Goal: Transaction & Acquisition: Purchase product/service

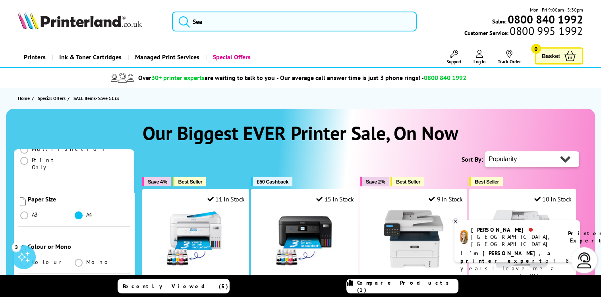
click at [79, 211] on span at bounding box center [79, 215] width 8 height 8
click at [86, 212] on input "radio" at bounding box center [86, 212] width 0 height 0
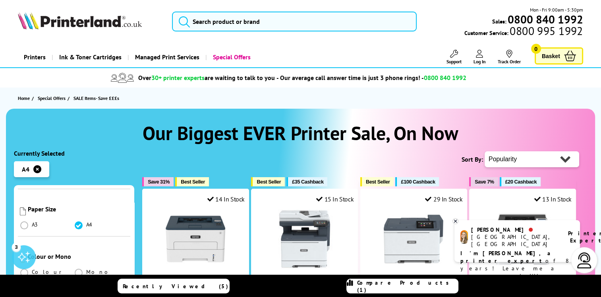
scroll to position [199, 0]
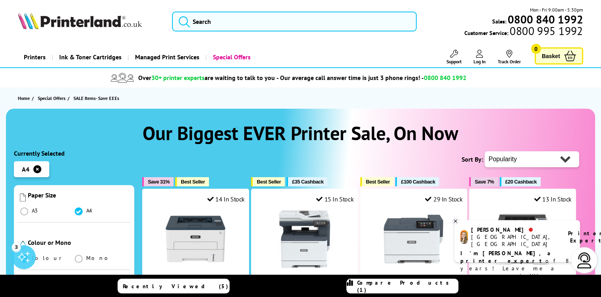
click at [26, 254] on span at bounding box center [24, 258] width 8 height 8
click at [32, 255] on input "radio" at bounding box center [32, 255] width 0 height 0
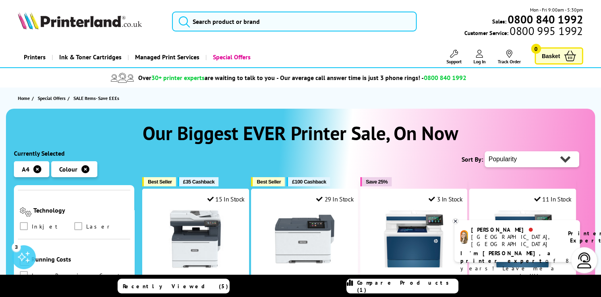
scroll to position [318, 0]
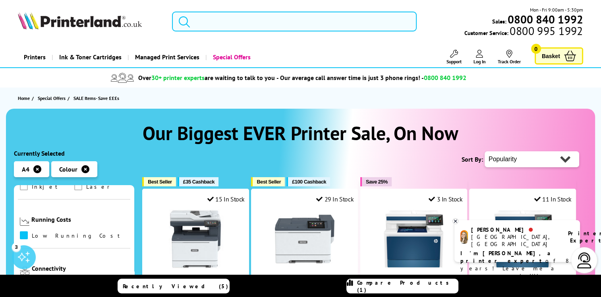
click at [27, 231] on span at bounding box center [24, 235] width 8 height 8
click at [31, 232] on input "checkbox" at bounding box center [31, 232] width 0 height 0
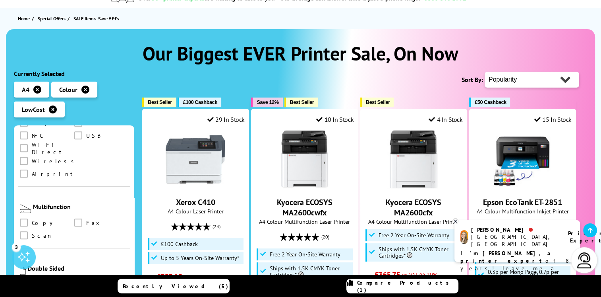
scroll to position [437, 0]
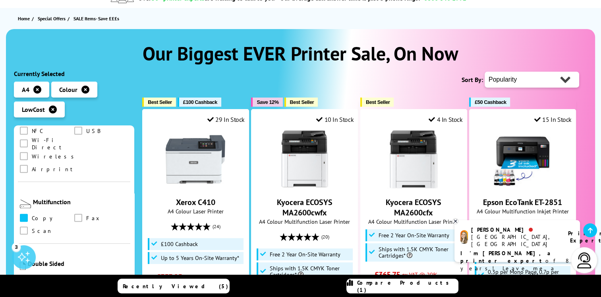
click at [24, 213] on span at bounding box center [24, 217] width 8 height 8
click at [31, 215] on input "checkbox" at bounding box center [31, 215] width 0 height 0
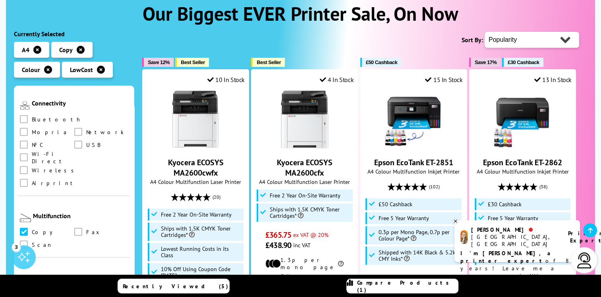
scroll to position [398, 0]
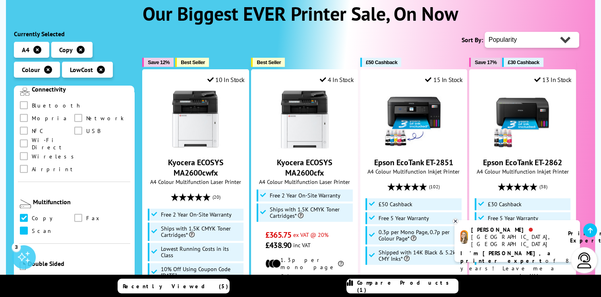
click at [25, 226] on span at bounding box center [24, 230] width 8 height 8
click at [31, 227] on input "checkbox" at bounding box center [31, 227] width 0 height 0
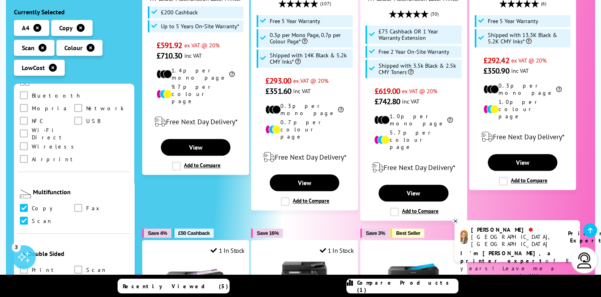
scroll to position [419, 0]
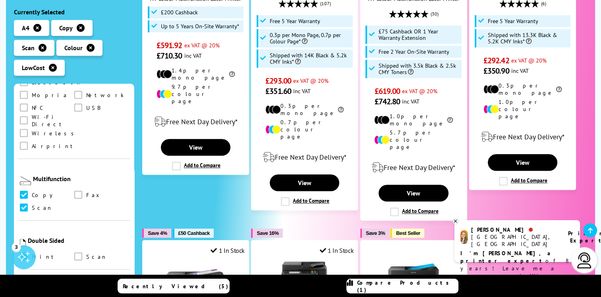
click at [25, 252] on span at bounding box center [24, 256] width 8 height 8
click at [31, 253] on input "checkbox" at bounding box center [31, 253] width 0 height 0
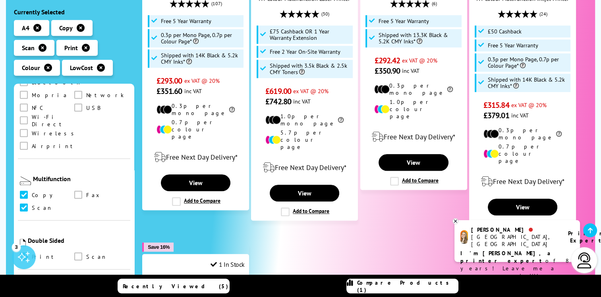
scroll to position [437, 0]
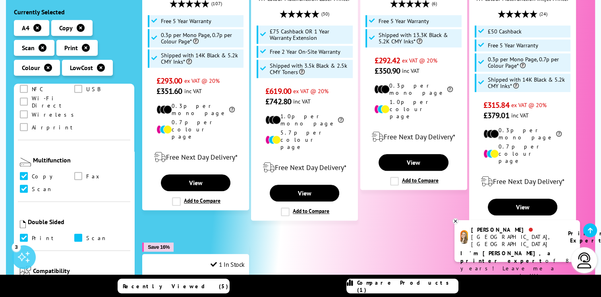
click at [80, 233] on span at bounding box center [78, 237] width 8 height 8
click at [86, 235] on input "checkbox" at bounding box center [86, 235] width 0 height 0
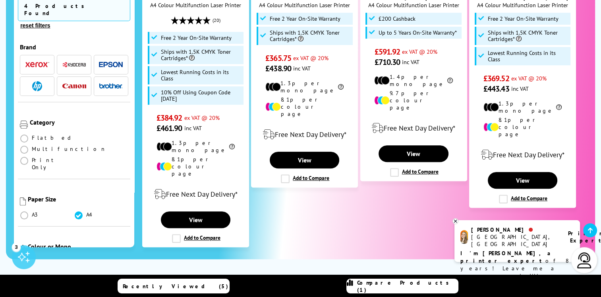
scroll to position [278, 0]
